Goal: Task Accomplishment & Management: Manage account settings

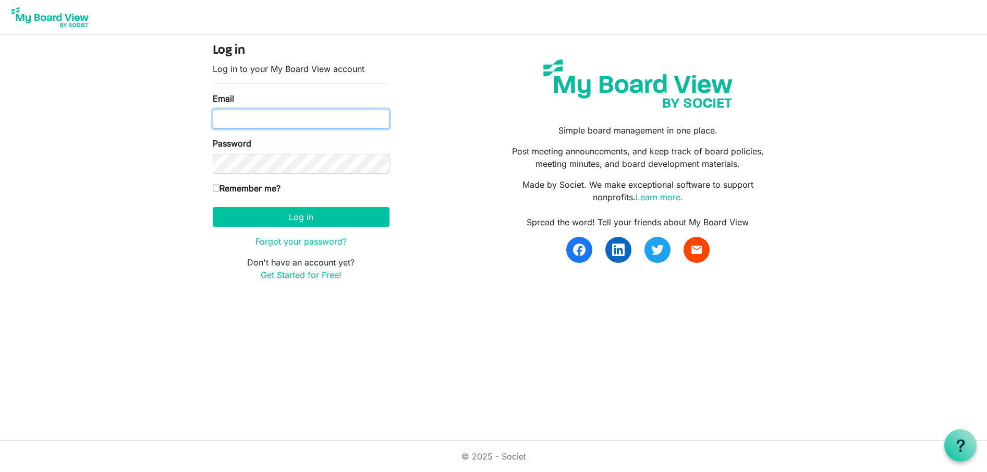
click at [286, 120] on input "Email" at bounding box center [301, 119] width 177 height 20
type input "lriegelnegg@pawomenwork.org"
click at [213, 207] on button "Log in" at bounding box center [301, 217] width 177 height 20
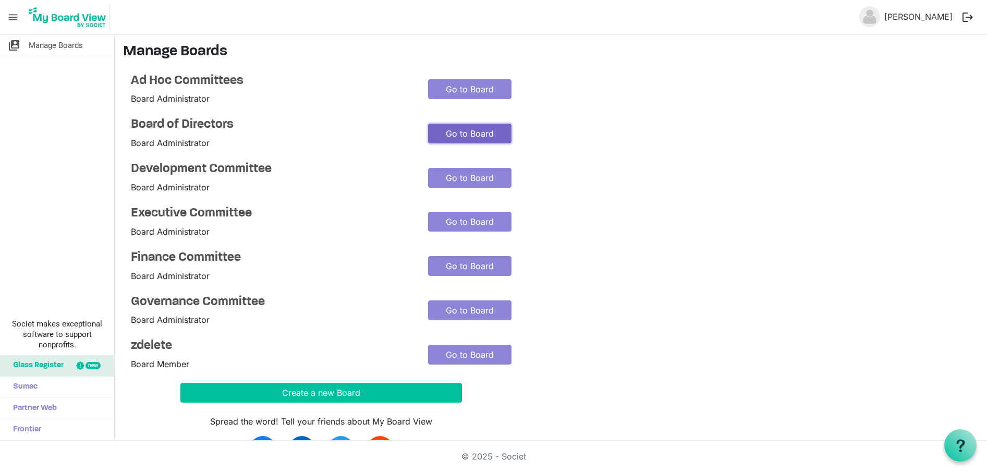
click at [479, 134] on link "Go to Board" at bounding box center [469, 134] width 83 height 20
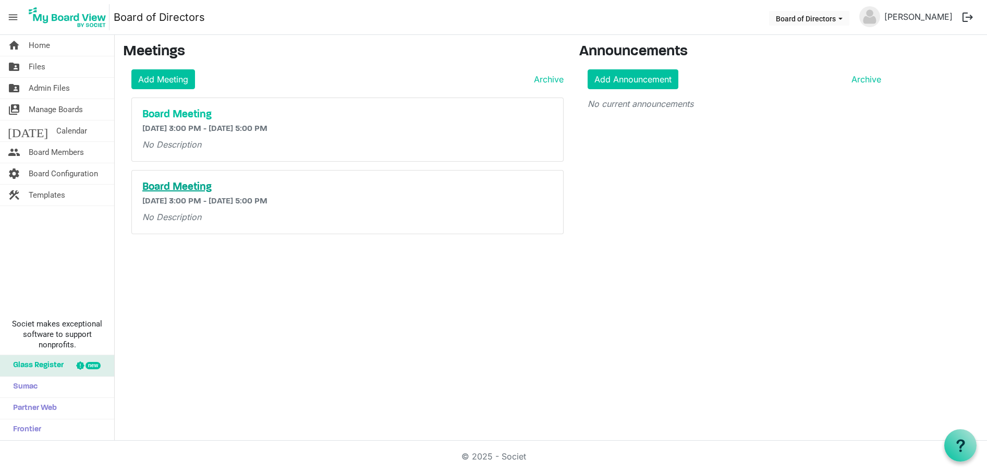
click at [170, 187] on h5 "Board Meeting" at bounding box center [347, 187] width 410 height 13
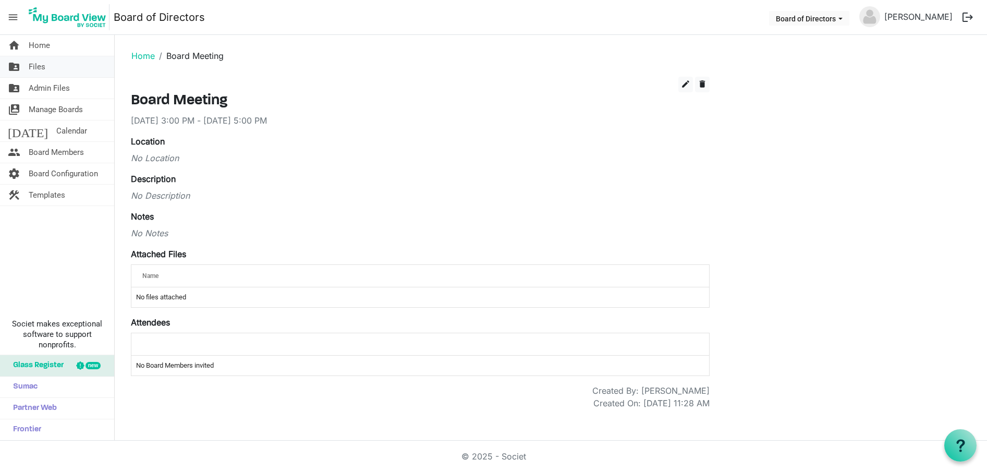
click at [43, 68] on span "Files" at bounding box center [37, 66] width 17 height 21
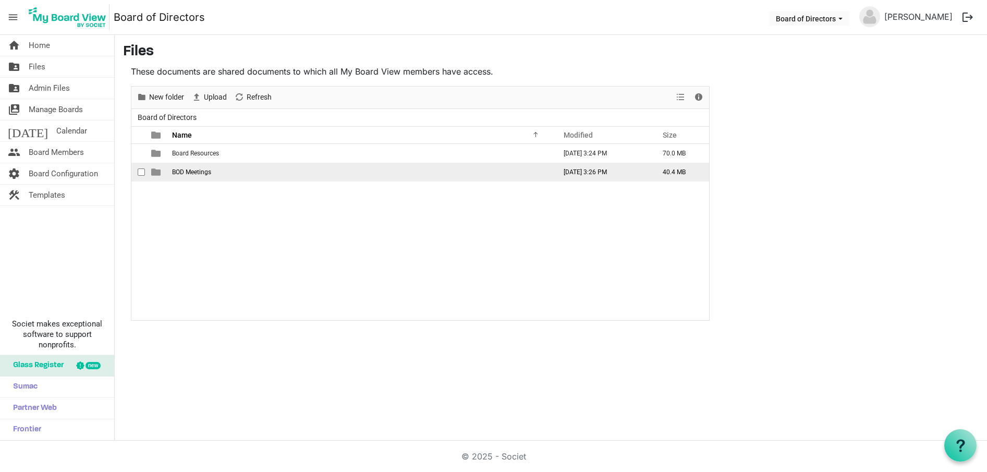
click at [187, 170] on span "BOD Meetings" at bounding box center [191, 171] width 39 height 7
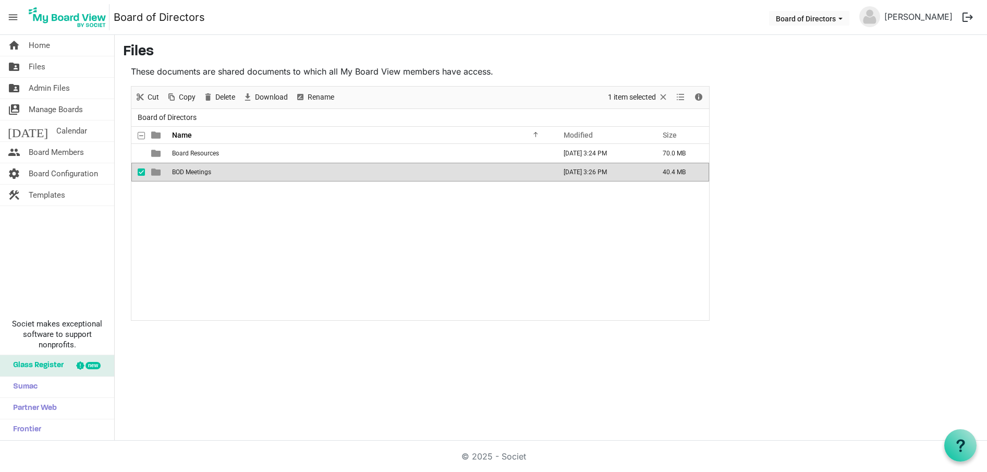
click at [187, 170] on span "BOD Meetings" at bounding box center [191, 171] width 39 height 7
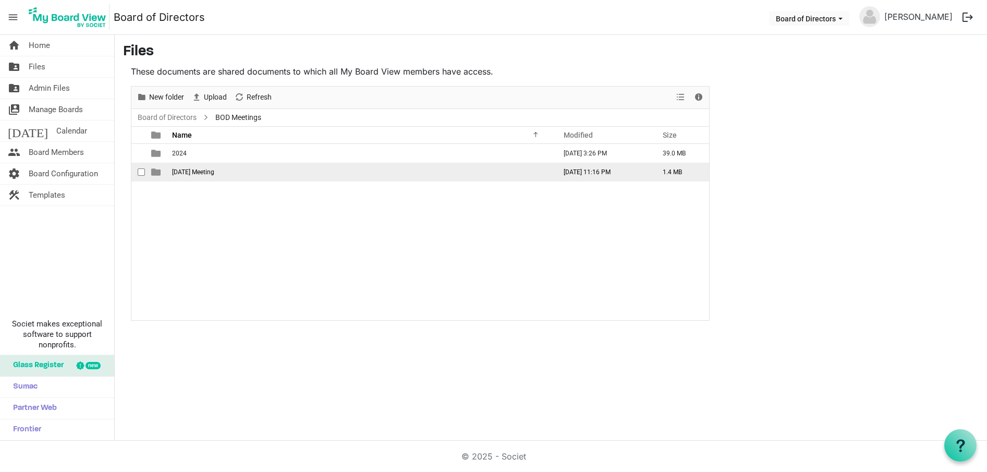
click at [214, 169] on span "Feb 2025 Meeting" at bounding box center [193, 171] width 42 height 7
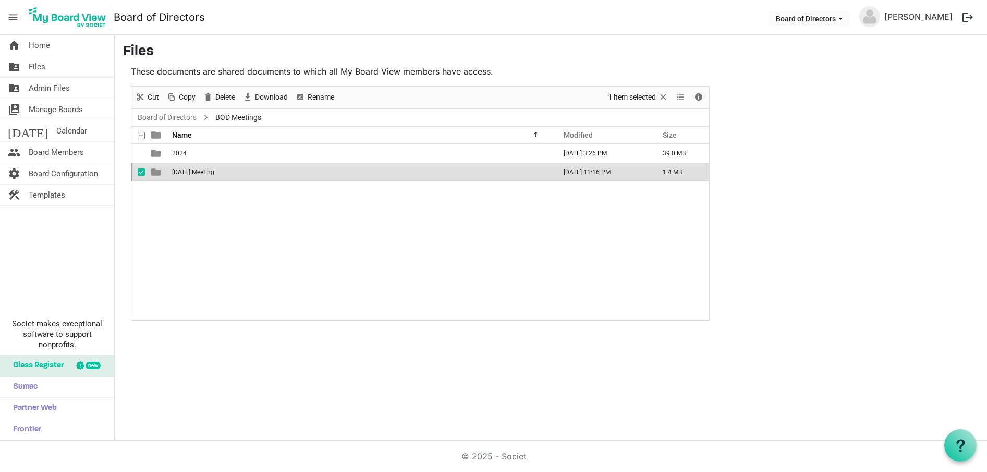
click at [214, 169] on span "Feb 2025 Meeting" at bounding box center [193, 171] width 42 height 7
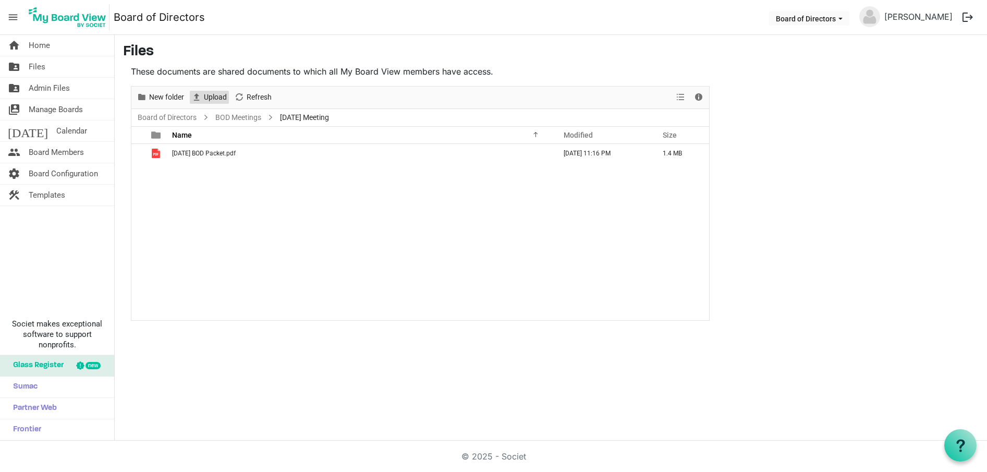
click at [214, 97] on span "Upload" at bounding box center [215, 97] width 25 height 13
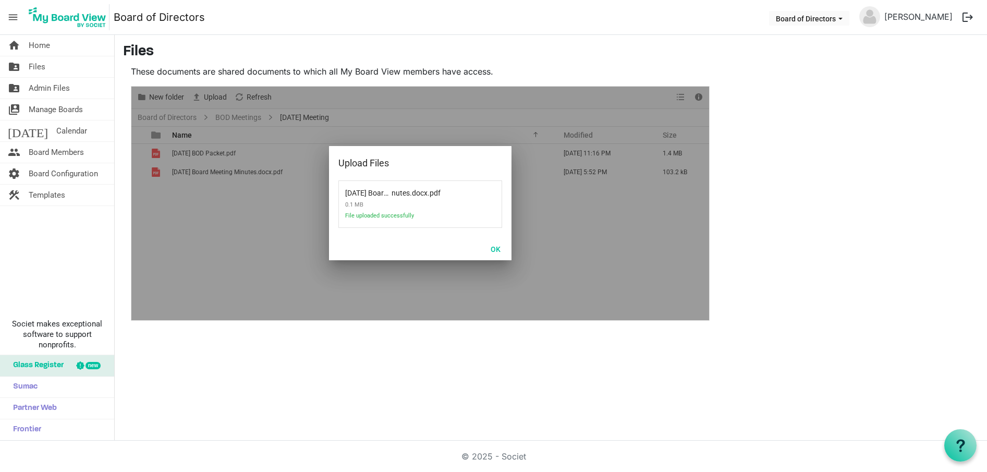
click at [235, 116] on div at bounding box center [420, 204] width 578 height 234
click at [496, 249] on button "OK" at bounding box center [495, 248] width 23 height 15
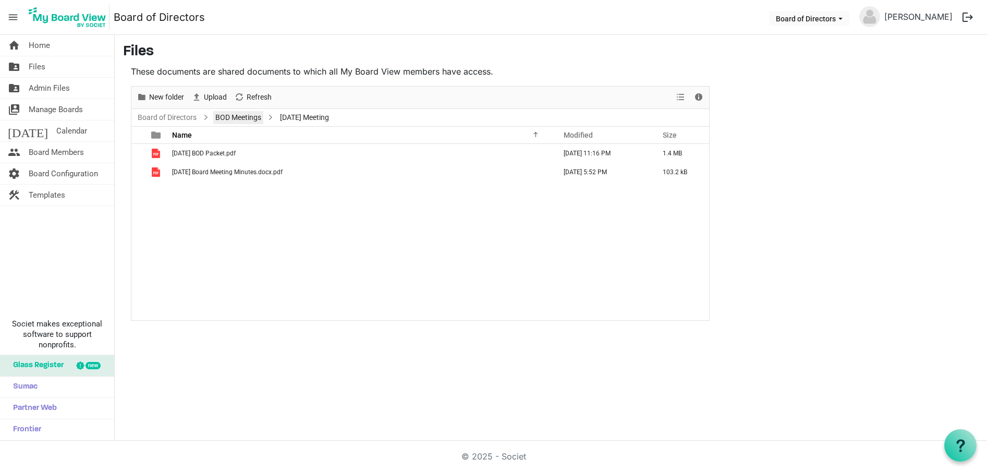
click at [237, 121] on link "BOD Meetings" at bounding box center [238, 117] width 50 height 13
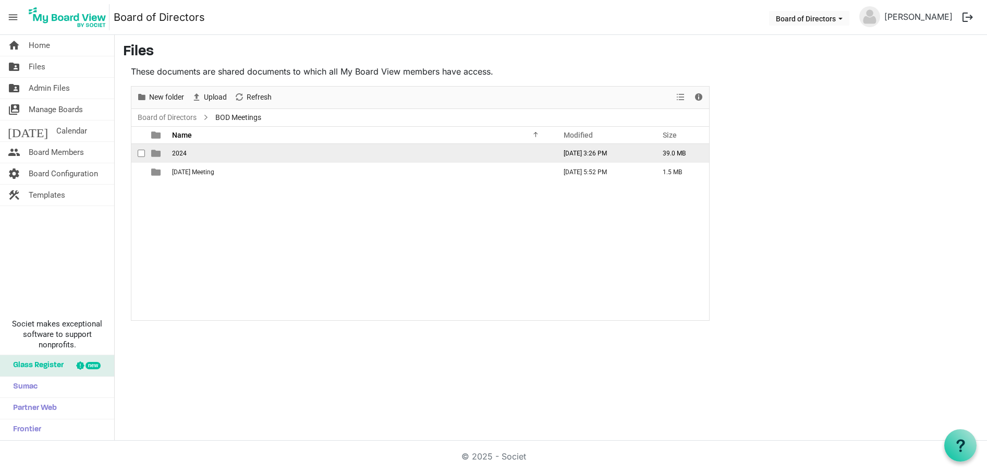
click at [186, 153] on span "2024" at bounding box center [179, 153] width 15 height 7
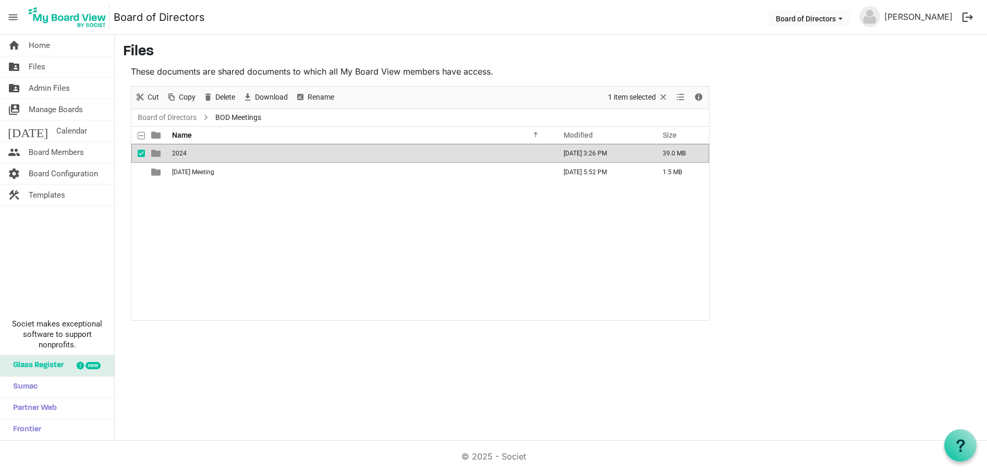
click at [186, 153] on span "2024" at bounding box center [179, 153] width 15 height 7
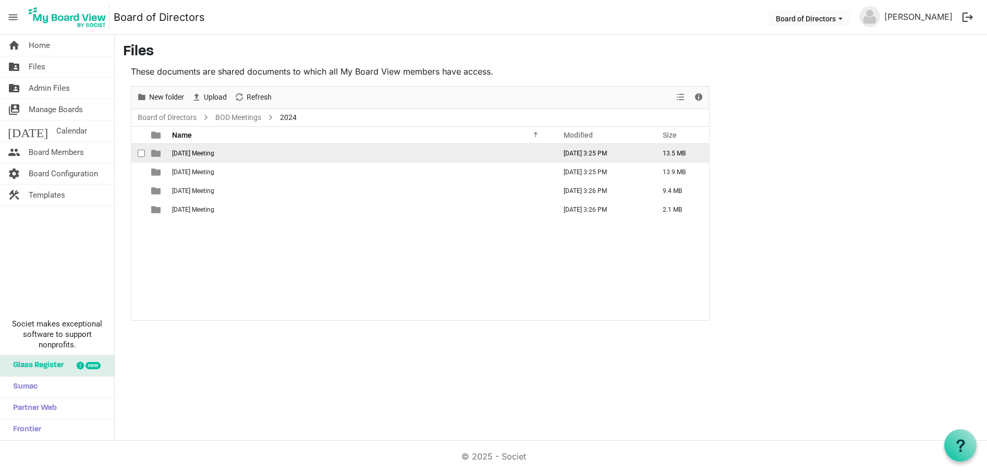
click at [188, 151] on span "August 2024 Meeting" at bounding box center [193, 153] width 42 height 7
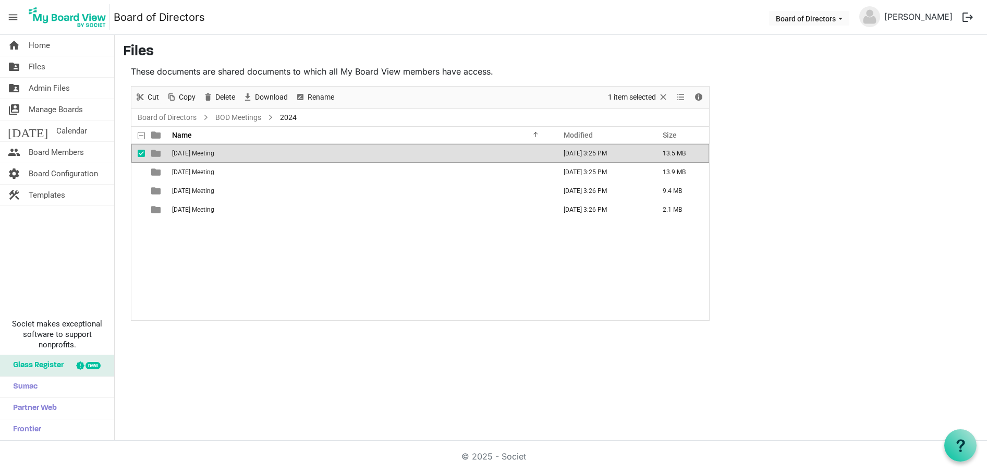
click at [188, 151] on span "August 2024 Meeting" at bounding box center [193, 153] width 42 height 7
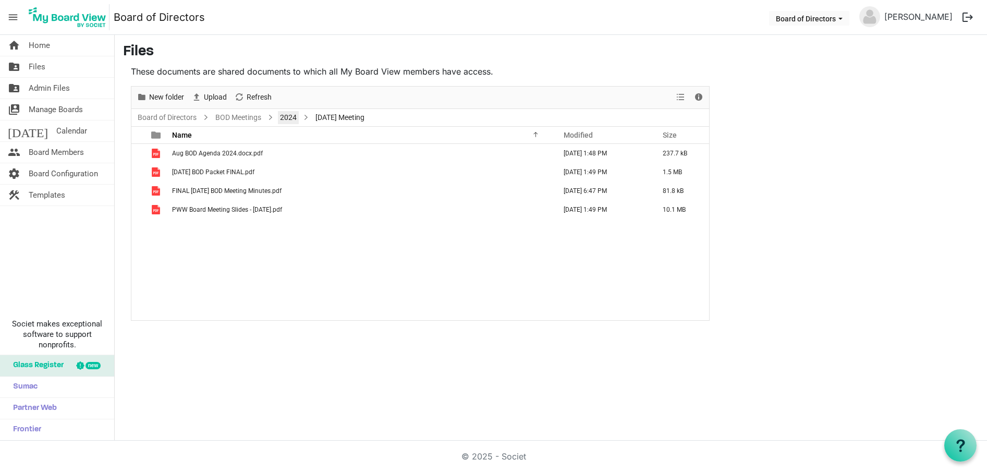
click at [291, 118] on link "2024" at bounding box center [288, 117] width 21 height 13
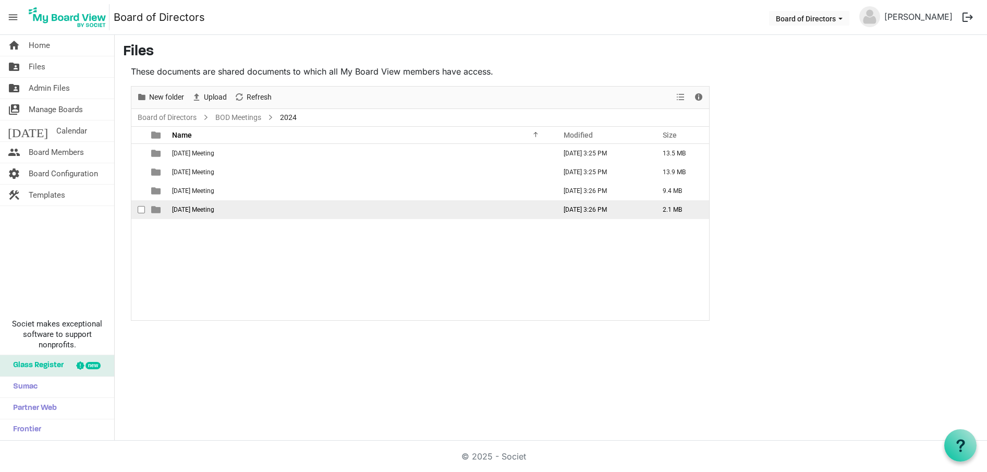
click at [191, 206] on span "November 2024 Meeting" at bounding box center [193, 209] width 42 height 7
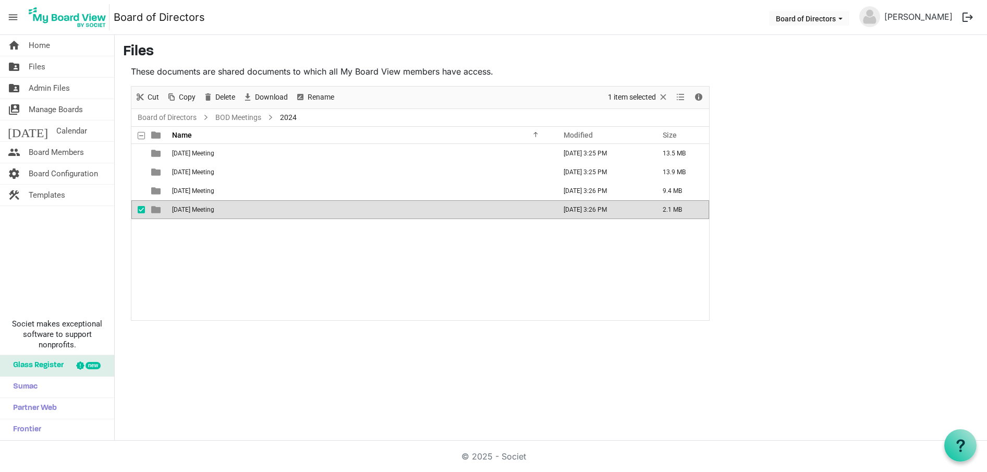
click at [191, 206] on span "November 2024 Meeting" at bounding box center [193, 209] width 42 height 7
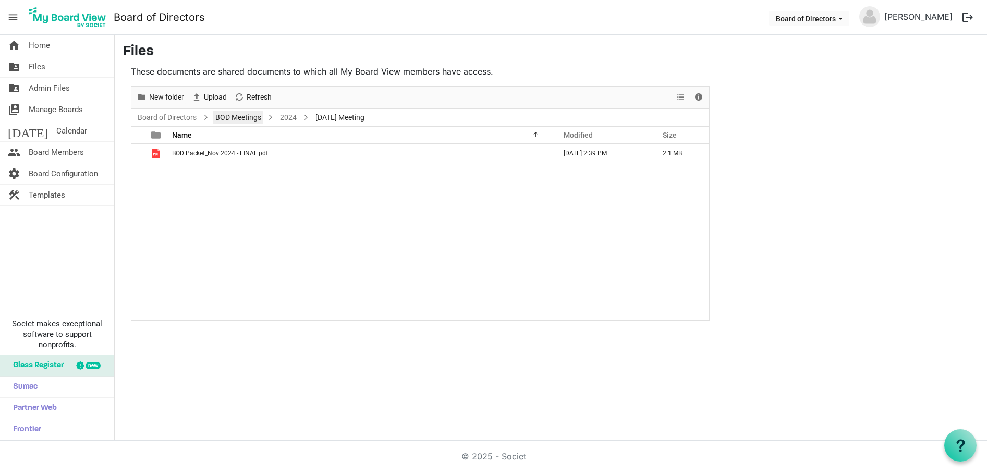
click at [244, 115] on link "BOD Meetings" at bounding box center [238, 117] width 50 height 13
click at [162, 94] on span "New folder" at bounding box center [166, 97] width 37 height 13
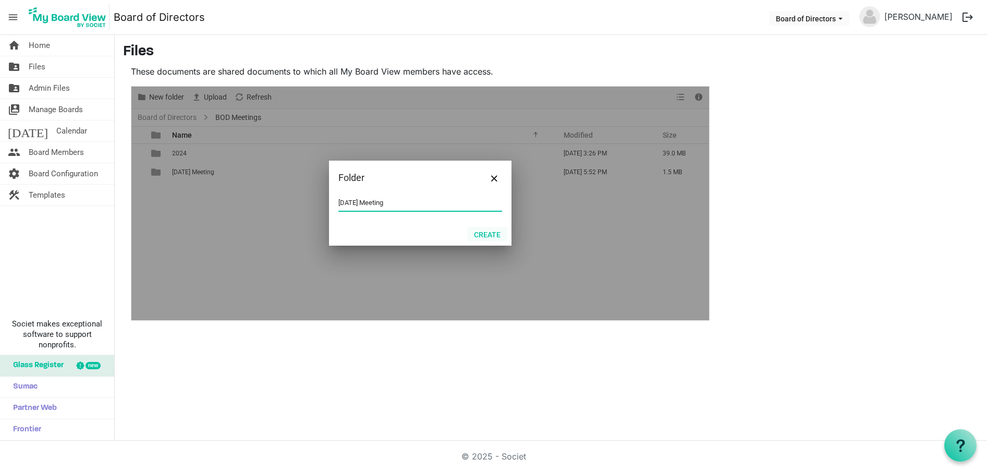
type input "May 2025 Meeting"
click at [498, 234] on button "Create" at bounding box center [487, 234] width 40 height 15
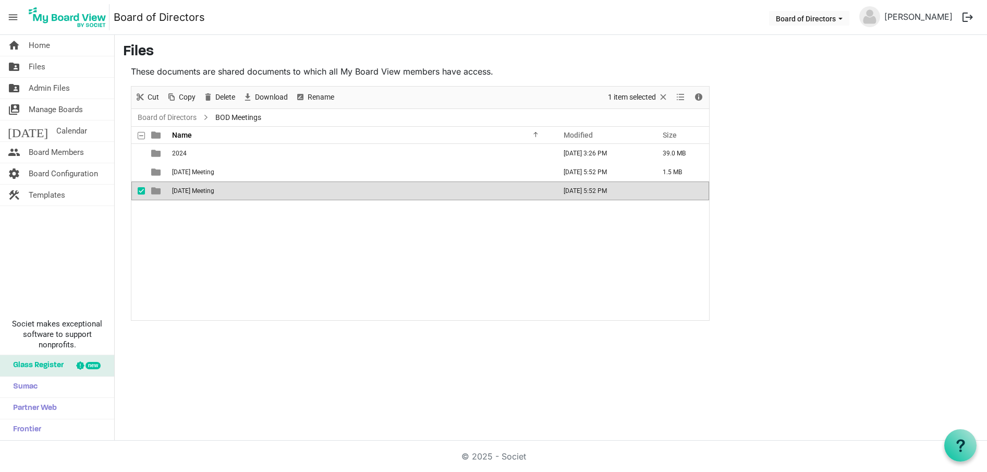
click at [181, 230] on div "2024 July 22, 2025 3:26 PM 39.0 MB Feb 2025 Meeting August 14, 2025 5:52 PM 1.5…" at bounding box center [420, 232] width 578 height 176
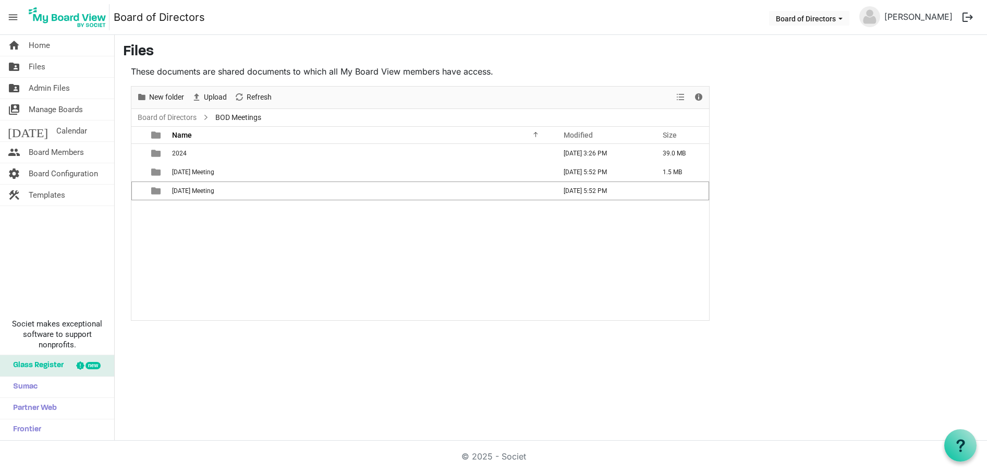
click at [183, 237] on div "2024 July 22, 2025 3:26 PM 39.0 MB Feb 2025 Meeting August 14, 2025 5:52 PM 1.5…" at bounding box center [420, 232] width 578 height 176
click at [168, 96] on span "New folder" at bounding box center [166, 97] width 37 height 13
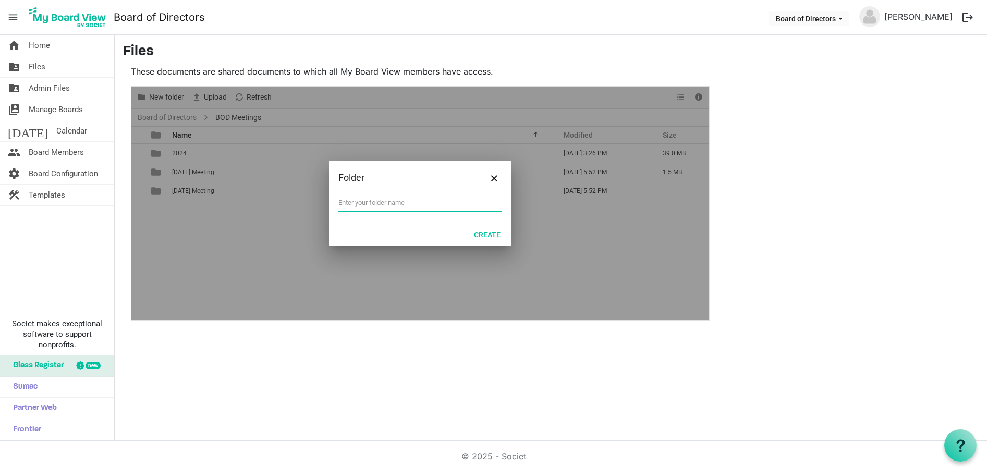
click at [397, 209] on input "text" at bounding box center [420, 203] width 164 height 16
type input "August 2025 Meeting"
click at [505, 229] on button "Create" at bounding box center [487, 234] width 40 height 15
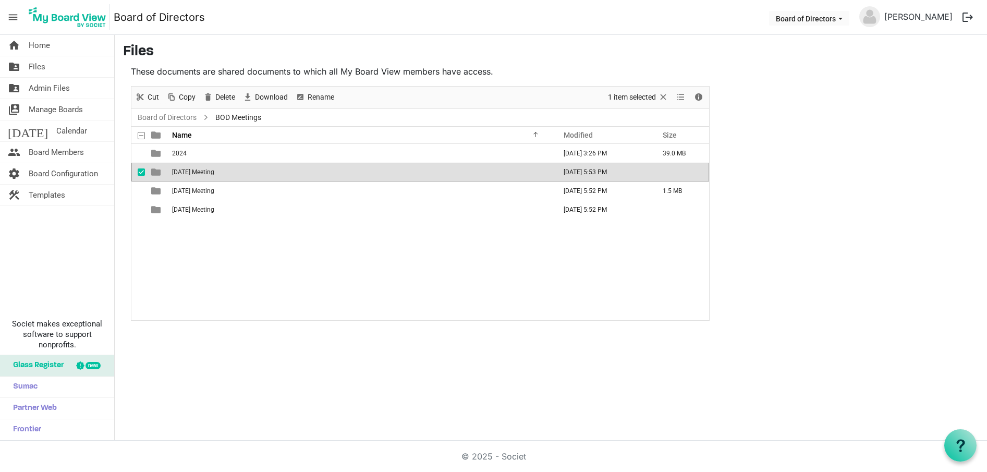
click at [206, 254] on div "2024 July 22, 2025 3:26 PM 39.0 MB August 2025 Meeting August 14, 2025 5:53 PM …" at bounding box center [420, 232] width 578 height 176
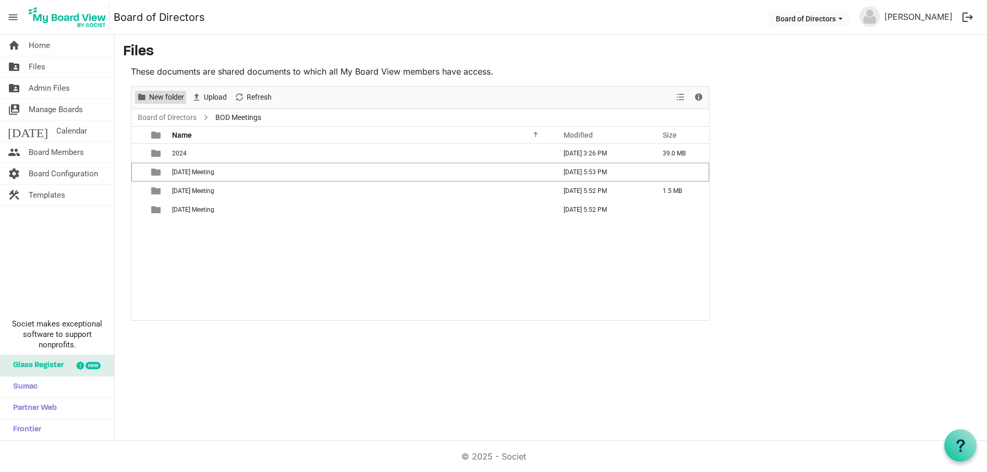
click at [158, 95] on span "New folder" at bounding box center [166, 97] width 37 height 13
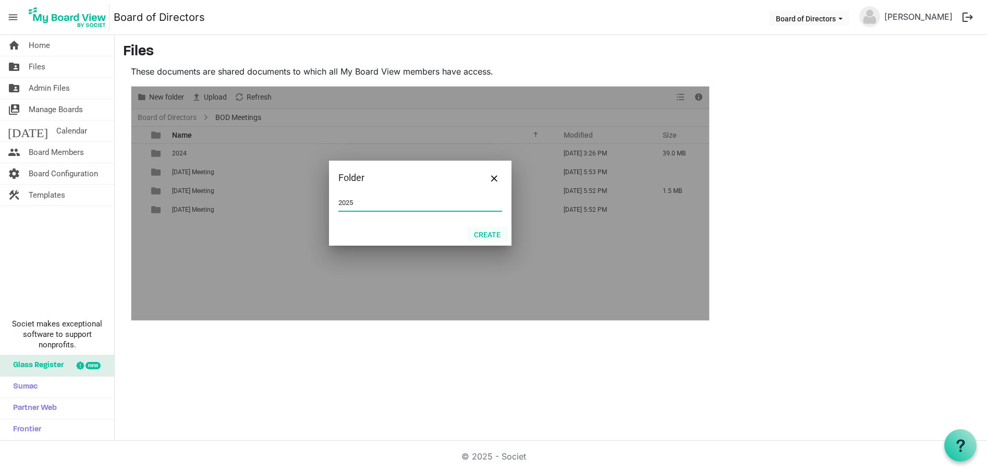
type input "2025"
click at [496, 238] on button "Create" at bounding box center [487, 234] width 40 height 15
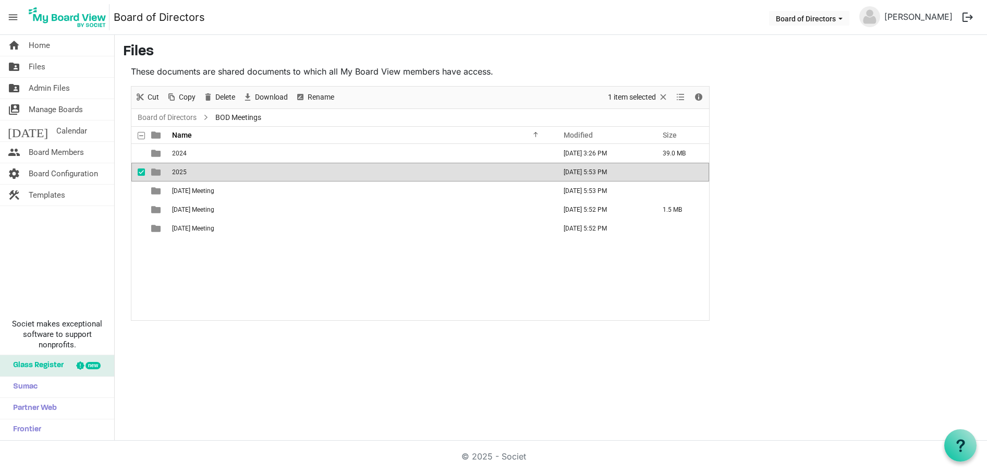
click at [179, 285] on div "2024 July 22, 2025 3:26 PM 39.0 MB 2025 August 14, 2025 5:53 PM August 2025 Mee…" at bounding box center [420, 232] width 578 height 176
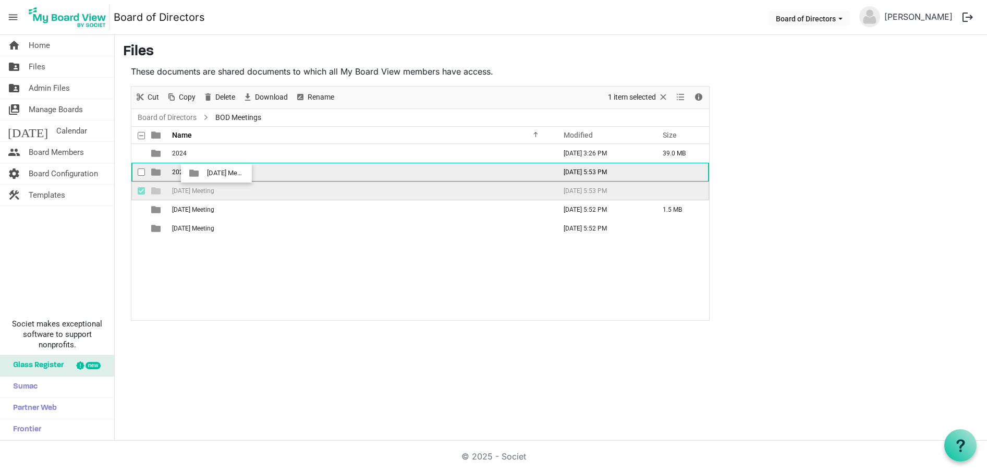
drag, startPoint x: 204, startPoint y: 190, endPoint x: 204, endPoint y: 173, distance: 17.2
click at [204, 173] on tbody "2024 July 22, 2025 3:26 PM 39.0 MB 2025 August 14, 2025 5:53 PM August 2025 Mee…" at bounding box center [420, 191] width 578 height 94
drag, startPoint x: 198, startPoint y: 189, endPoint x: 200, endPoint y: 173, distance: 15.7
click at [200, 173] on tbody "2024 July 22, 2025 3:26 PM 39.0 MB 2025 August 14, 2025 5:53 PM Feb 2025 Meetin…" at bounding box center [420, 181] width 578 height 75
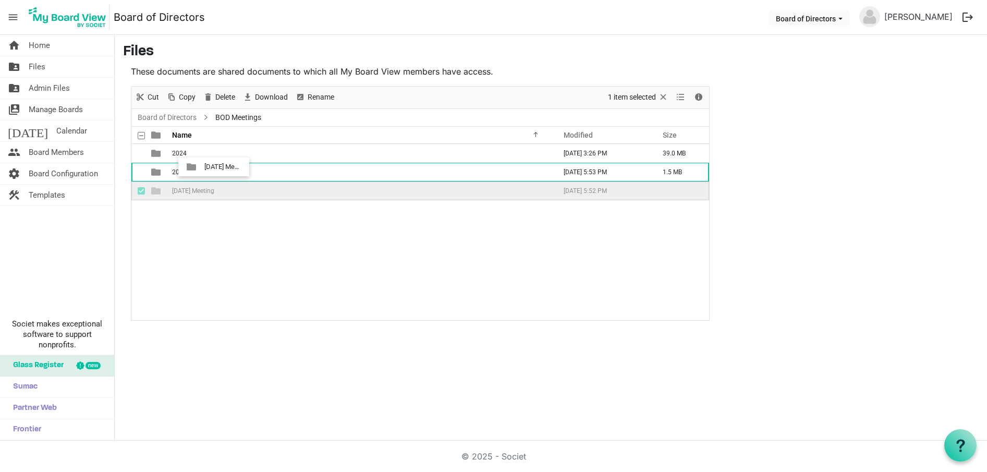
drag, startPoint x: 200, startPoint y: 189, endPoint x: 202, endPoint y: 168, distance: 21.5
click at [202, 168] on tbody "2024 July 22, 2025 3:26 PM 39.0 MB 2025 August 14, 2025 5:53 PM 1.5 MB May 2025…" at bounding box center [420, 172] width 578 height 56
